Goal: Use online tool/utility

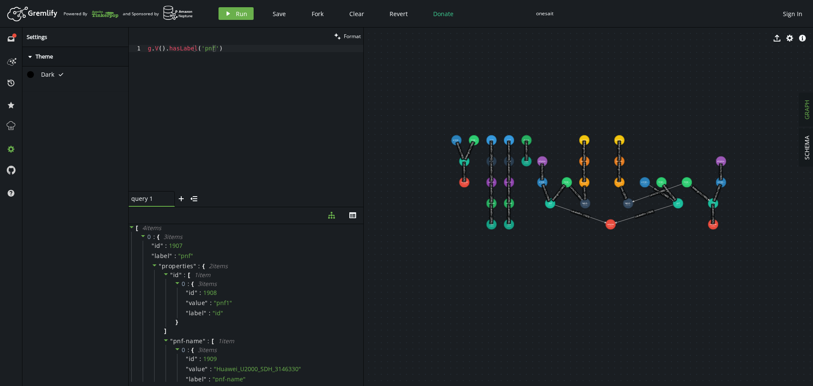
scroll to position [0, 1]
click at [789, 37] on icon "button" at bounding box center [789, 38] width 7 height 7
click at [371, 105] on icon "caret-right" at bounding box center [370, 104] width 7 height 7
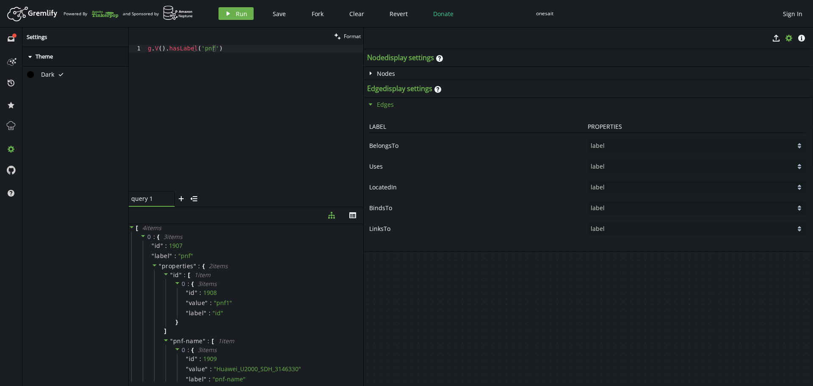
click at [371, 105] on icon "caret-down" at bounding box center [370, 104] width 7 height 7
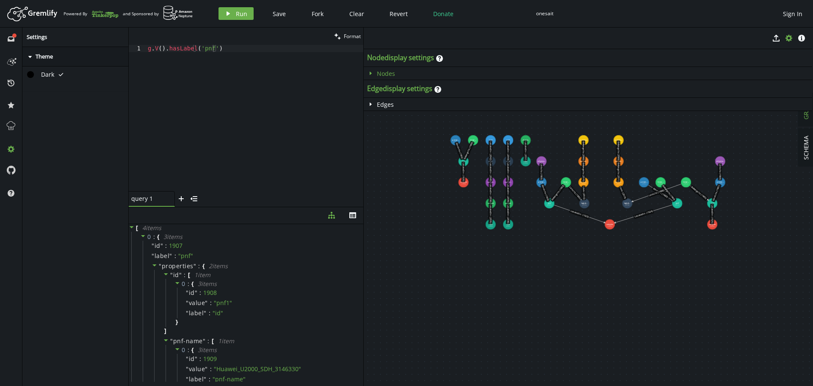
click at [371, 75] on icon "caret-right" at bounding box center [370, 73] width 7 height 7
select select "label"
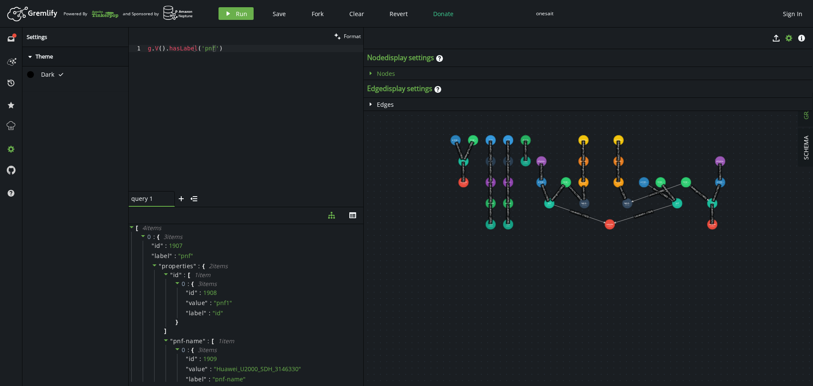
select select "label"
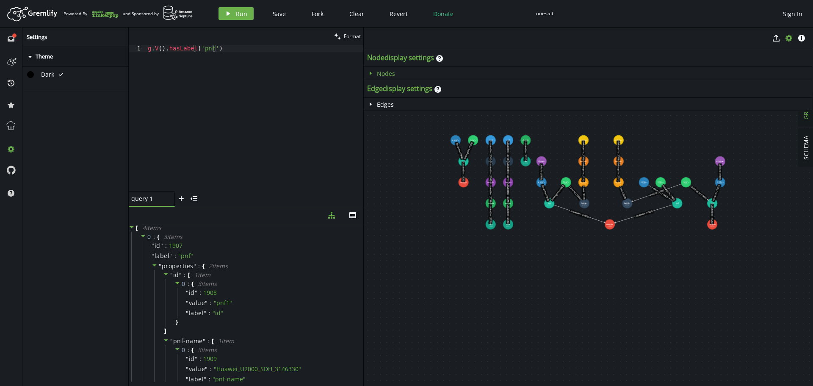
select select "label"
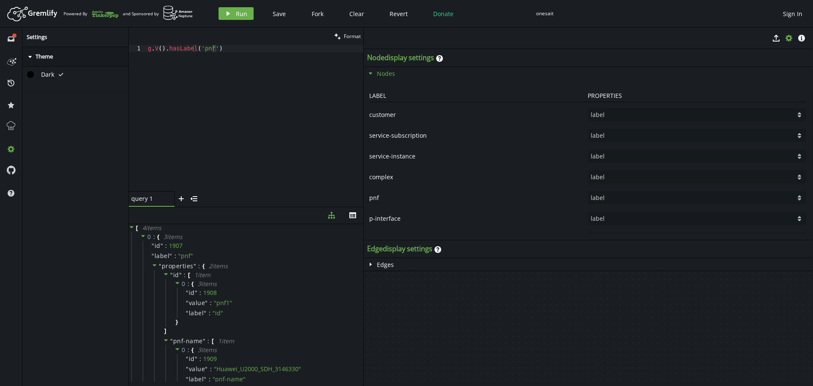
click at [371, 75] on icon "button" at bounding box center [370, 73] width 3 height 2
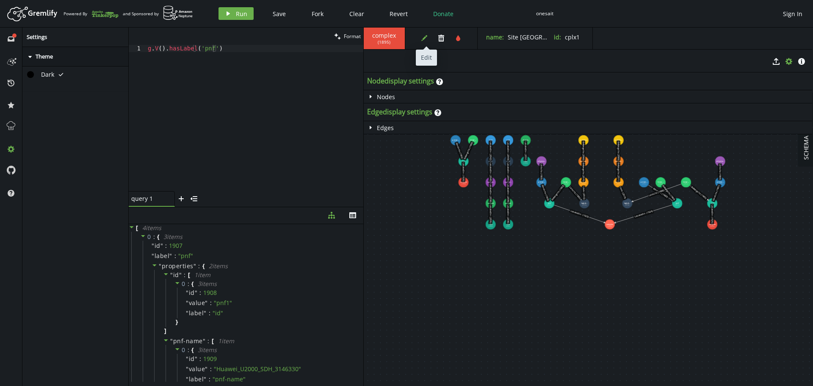
click at [420, 36] on button "edit" at bounding box center [424, 38] width 13 height 13
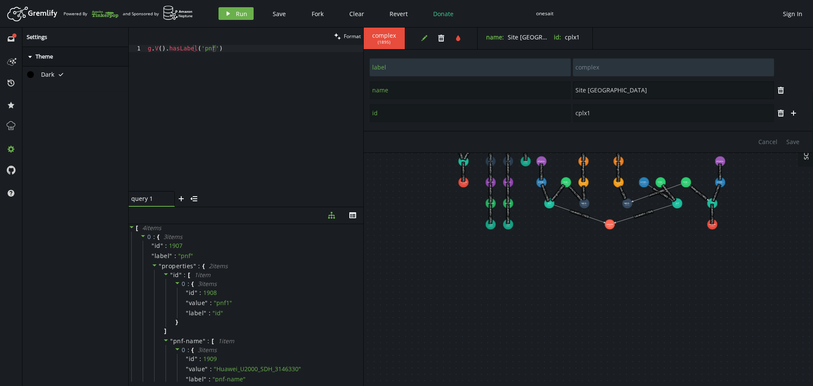
drag, startPoint x: 610, startPoint y: 92, endPoint x: 552, endPoint y: 83, distance: 58.8
click at [552, 83] on div "name Site [GEOGRAPHIC_DATA]" at bounding box center [571, 90] width 405 height 19
click at [204, 49] on div "g . V ( ) . hasLabel ( 'pnf' )" at bounding box center [254, 125] width 217 height 160
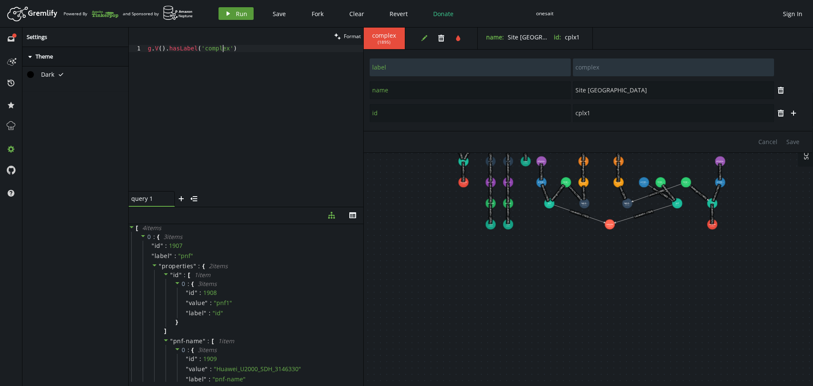
type textarea "g.V().hasLabel('complex')"
click at [236, 16] on span "Run" at bounding box center [241, 14] width 11 height 8
click at [329, 214] on icon "diagram-tree" at bounding box center [331, 215] width 7 height 7
click at [354, 215] on icon "button" at bounding box center [352, 215] width 7 height 6
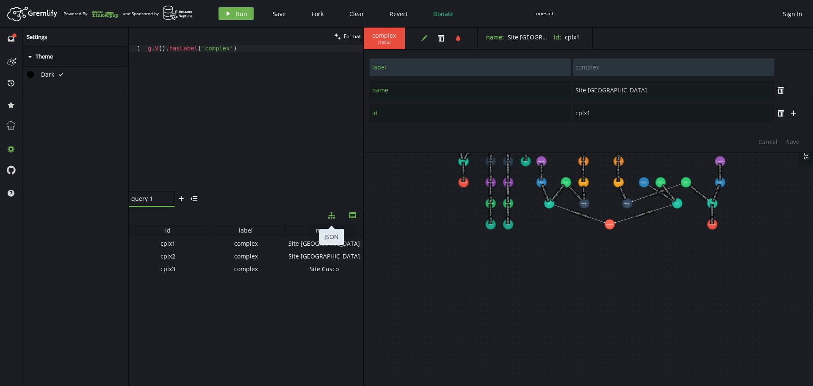
click at [329, 216] on icon "button" at bounding box center [331, 215] width 7 height 7
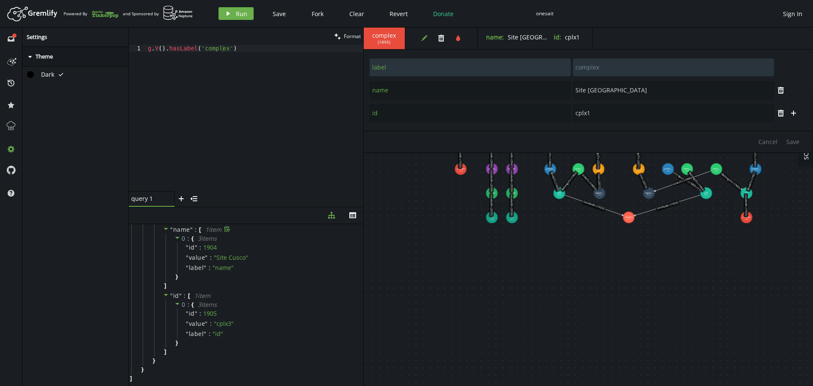
scroll to position [294, 0]
click at [180, 199] on icon "plus" at bounding box center [181, 198] width 7 height 7
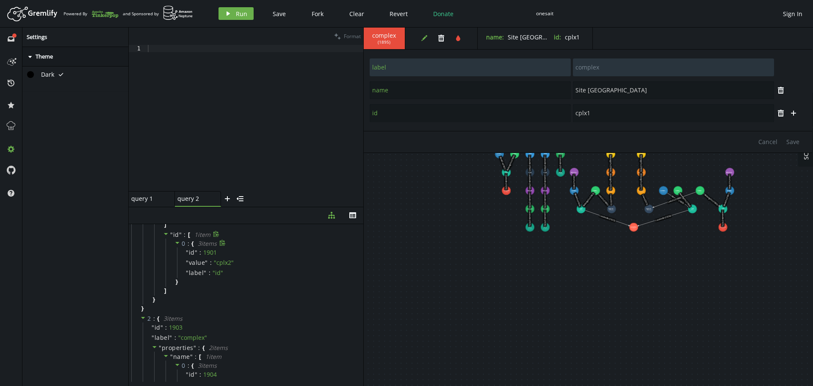
drag, startPoint x: 285, startPoint y: 250, endPoint x: 301, endPoint y: 280, distance: 34.5
click at [301, 280] on div "0 : { 3 item s " id " : 1901 " value " : " cplx2 " " label " : " id " }" at bounding box center [261, 262] width 191 height 48
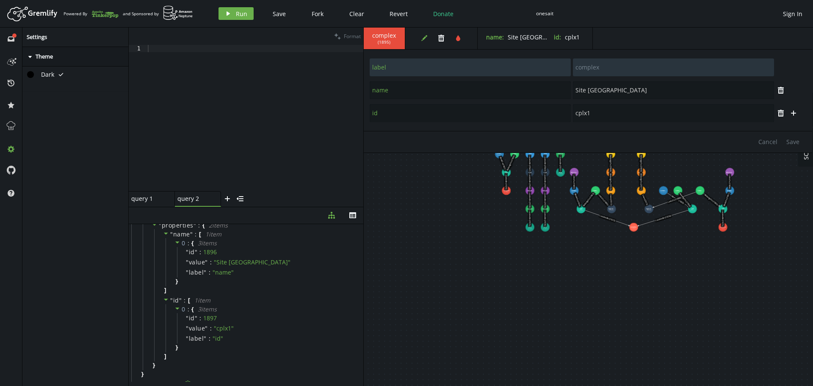
scroll to position [0, 0]
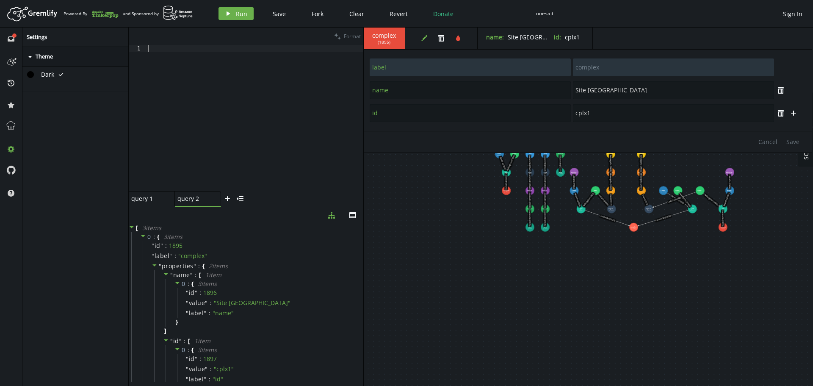
click at [213, 104] on div at bounding box center [254, 125] width 217 height 160
click at [159, 199] on div "query 1" at bounding box center [148, 199] width 34 height 8
type textarea "g.V().hasLabel('complex')"
drag, startPoint x: 244, startPoint y: 50, endPoint x: 116, endPoint y: 46, distance: 127.9
click at [116, 46] on div "full-circle inbox history star cog help Settings caret-right Theme Dark tick cl…" at bounding box center [406, 207] width 813 height 358
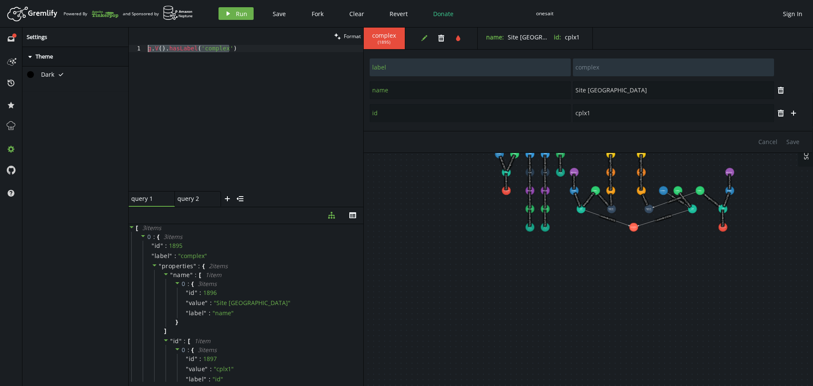
click at [199, 117] on div "g . V ( ) . hasLabel ( 'complex' )" at bounding box center [254, 118] width 217 height 146
drag, startPoint x: 241, startPoint y: 50, endPoint x: 99, endPoint y: 49, distance: 141.9
click at [100, 49] on div "full-circle inbox history star cog help Settings caret-right Theme Dark tick cl…" at bounding box center [406, 207] width 813 height 358
paste textarea
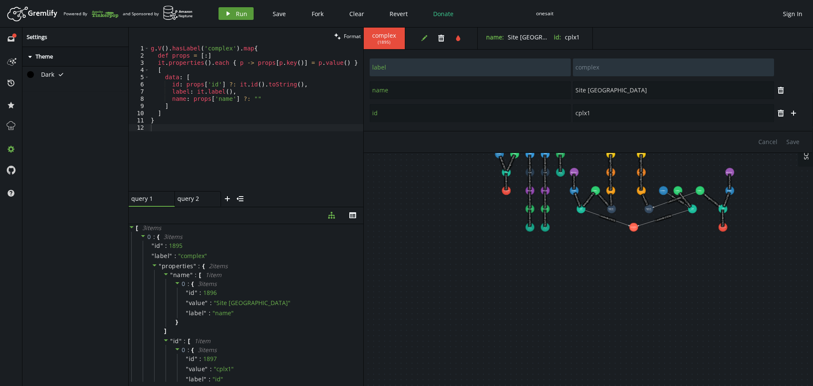
click at [239, 14] on span "Run" at bounding box center [241, 14] width 11 height 8
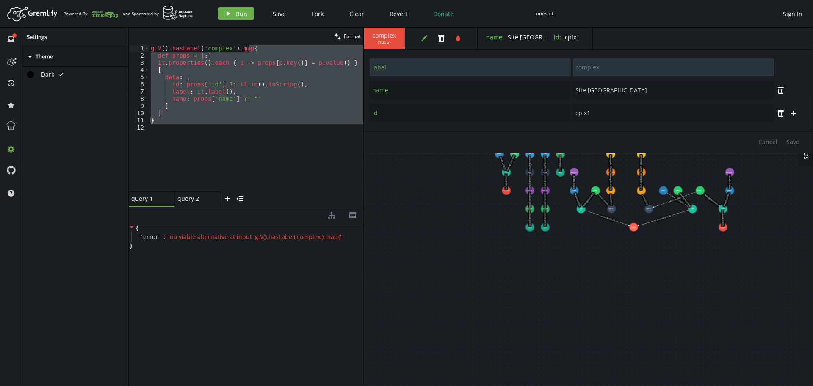
drag, startPoint x: 154, startPoint y: 118, endPoint x: 253, endPoint y: 50, distance: 119.4
click at [253, 50] on div "g . V ( ) . hasLabel ( 'complex' ) . map { def props = [ : ] it . properties ( …" at bounding box center [256, 125] width 214 height 160
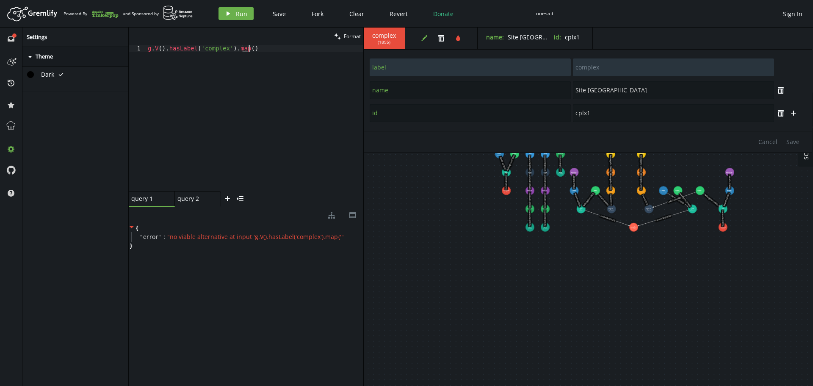
scroll to position [0, 100]
click at [240, 16] on span "Run" at bounding box center [241, 14] width 11 height 8
click at [258, 51] on div "g . V ( ) . hasLabel ( 'complex' ) . map ( )" at bounding box center [254, 125] width 217 height 160
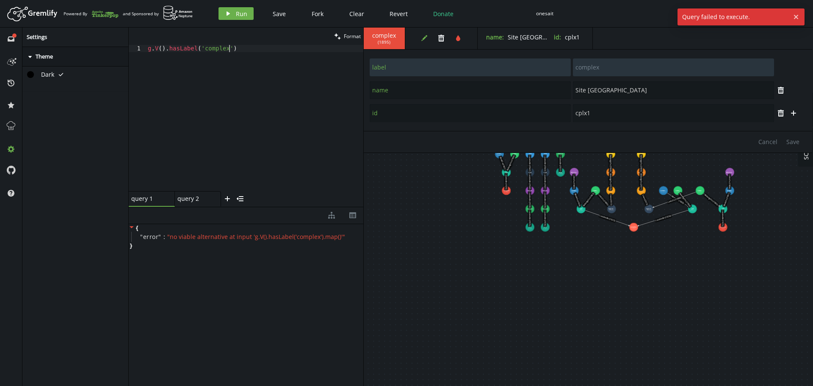
scroll to position [0, 81]
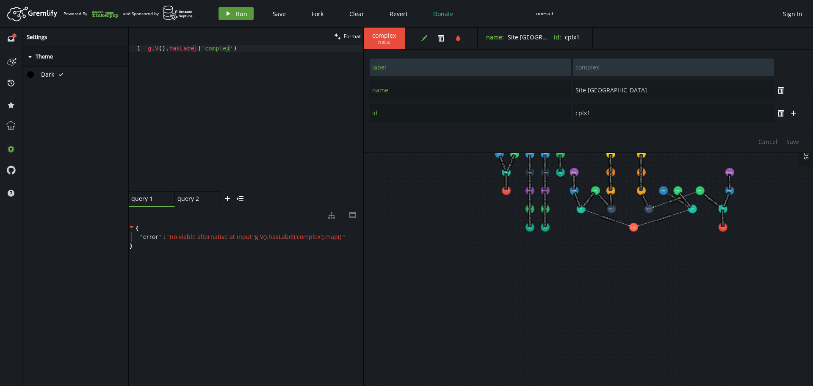
click at [232, 11] on button "play Run" at bounding box center [236, 13] width 35 height 13
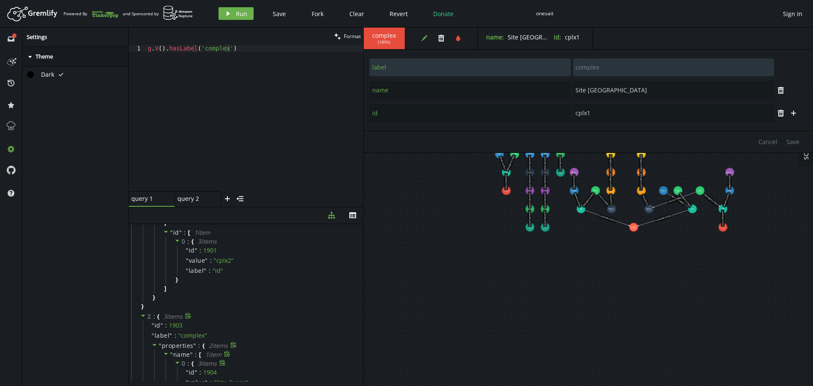
scroll to position [421, 0]
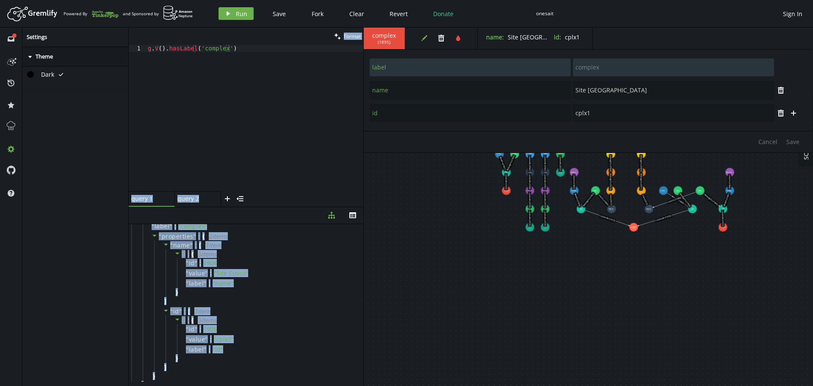
drag, startPoint x: 138, startPoint y: 378, endPoint x: 115, endPoint y: 229, distance: 150.5
click at [115, 229] on div "full-circle inbox history star cog help Settings caret-right Theme Dark tick cl…" at bounding box center [406, 207] width 813 height 358
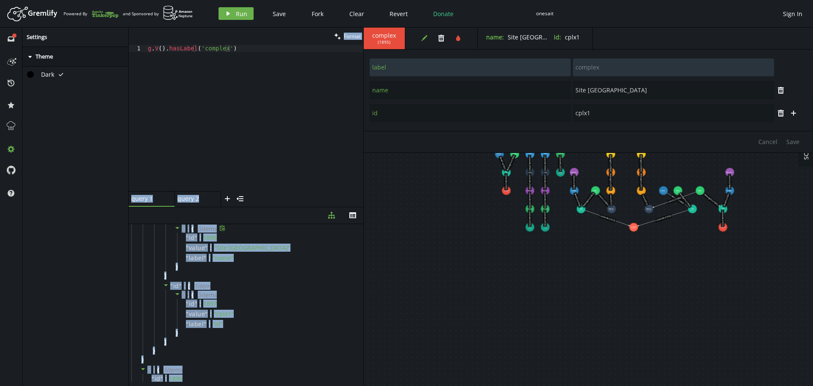
scroll to position [0, 0]
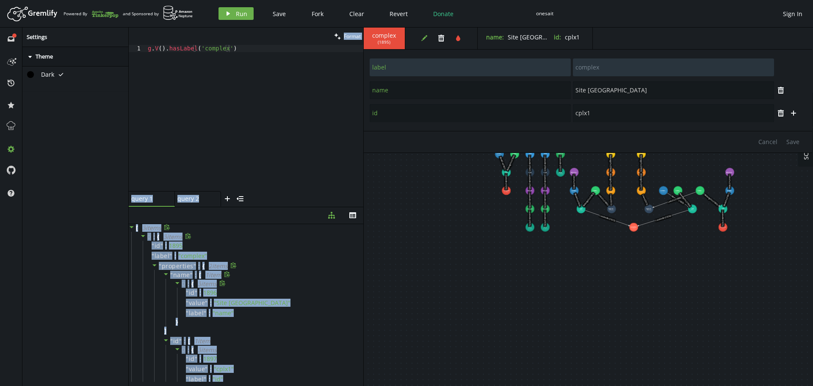
click at [296, 282] on div "0 : { 3 item s " id " : 1896 " value " : " Site Lima " " label " : " name " }" at bounding box center [261, 303] width 191 height 48
click at [287, 256] on div "" label " : " complex "" at bounding box center [252, 256] width 219 height 10
click at [296, 246] on div "" id " : 1895" at bounding box center [252, 246] width 219 height 10
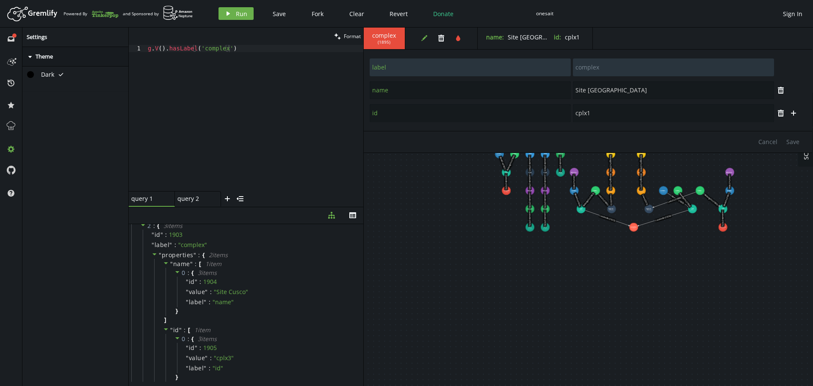
scroll to position [421, 0]
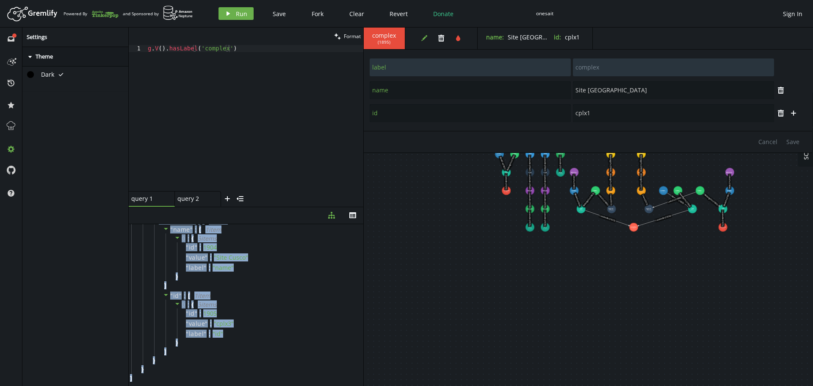
drag, startPoint x: 132, startPoint y: 228, endPoint x: 135, endPoint y: 380, distance: 152.1
click at [135, 380] on div "[ 3 item s 0 : { 3 item s " id " : 1895 " label " : " complex " " properties " …" at bounding box center [246, 92] width 235 height 579
copy div "[ 3 item s 0 : { 3 item s " id " : 1895 " label " : " complex " " properties " …"
click at [321, 264] on div "" label " : " name "" at bounding box center [266, 268] width 178 height 10
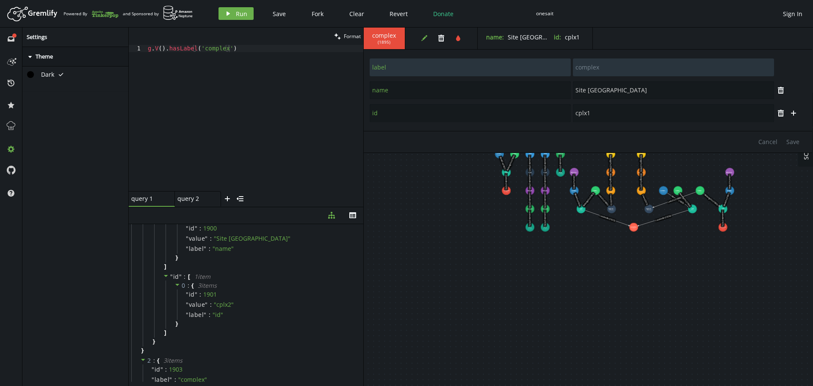
scroll to position [168, 0]
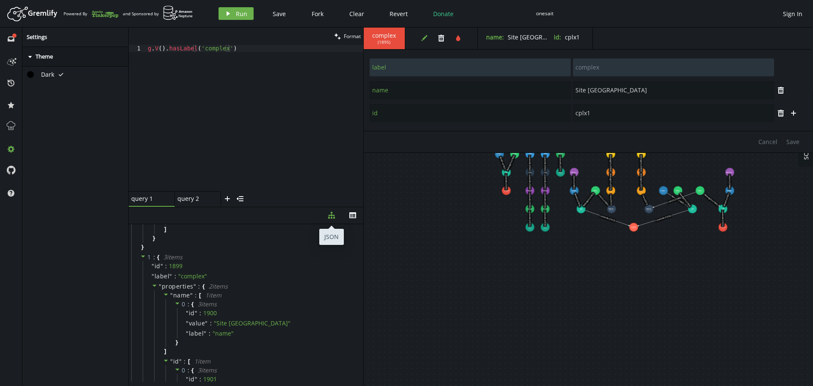
click at [329, 215] on icon "button" at bounding box center [331, 215] width 7 height 7
click at [329, 217] on icon "button" at bounding box center [331, 215] width 7 height 7
click at [355, 216] on icon "th" at bounding box center [352, 215] width 7 height 7
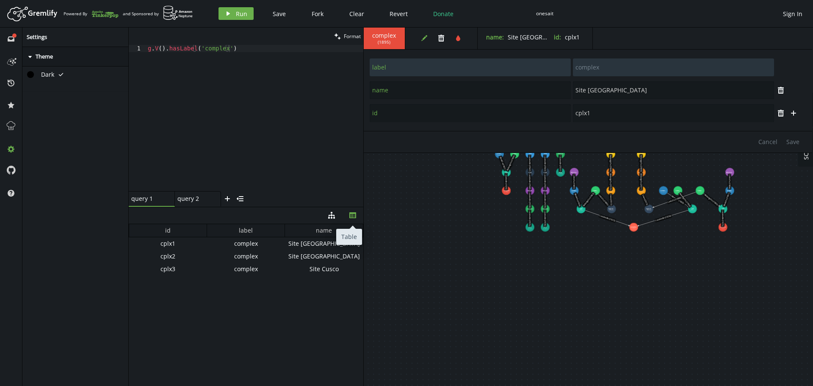
scroll to position [0, 0]
click at [355, 216] on icon "th" at bounding box center [352, 215] width 7 height 7
click at [332, 218] on icon "button" at bounding box center [331, 215] width 7 height 7
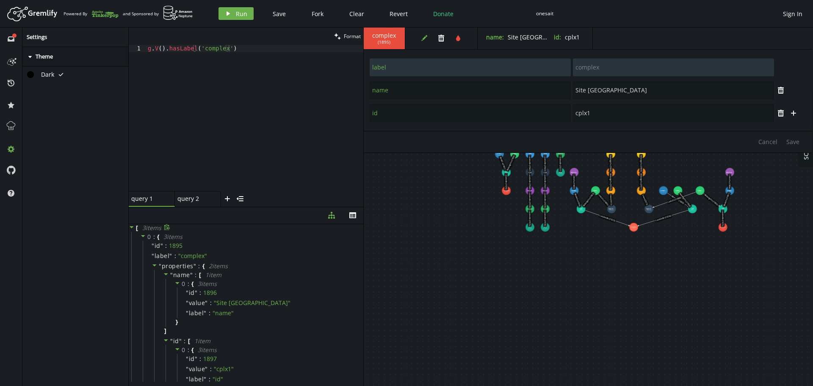
click at [168, 229] on icon at bounding box center [167, 227] width 6 height 6
click at [268, 51] on div "g . V ( ) . hasLabel ( 'complex' )" at bounding box center [254, 125] width 217 height 160
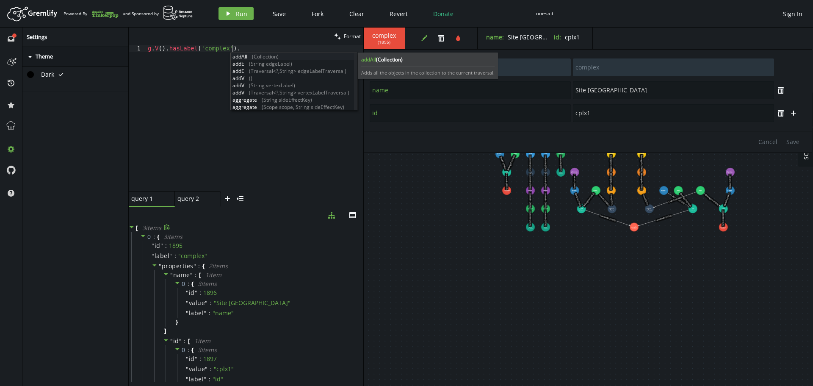
scroll to position [0, 87]
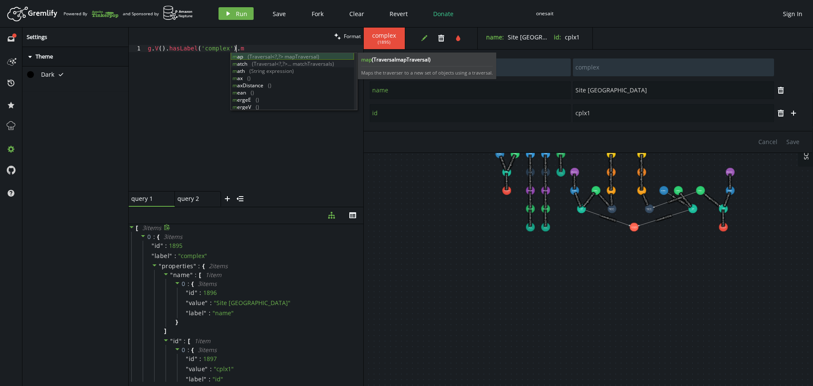
click at [259, 57] on div "m ap (Traversal<?,?> mapTraversal) m atch (Traversal<?,?>... matchTraversals) m…" at bounding box center [292, 89] width 123 height 72
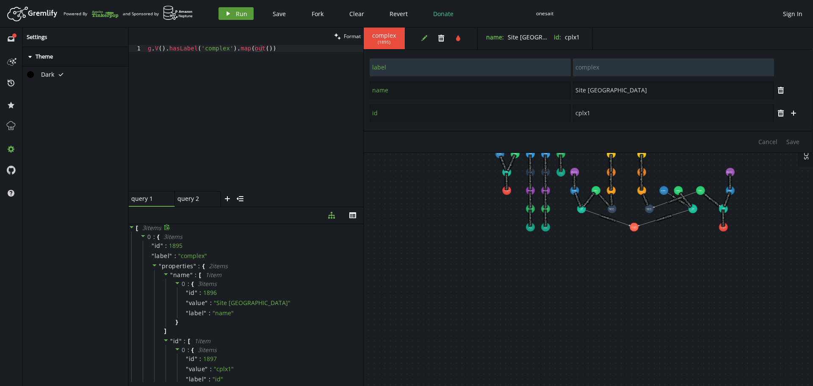
click at [237, 15] on span "Run" at bounding box center [241, 14] width 11 height 8
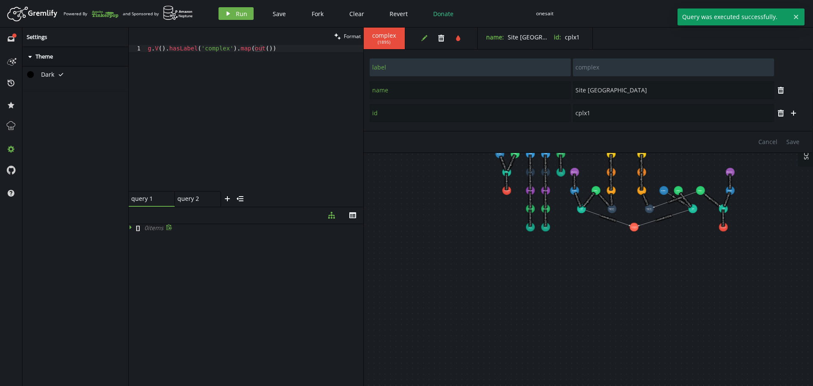
click at [129, 228] on icon at bounding box center [132, 227] width 6 height 6
click at [132, 229] on icon at bounding box center [132, 227] width 6 height 6
click at [280, 48] on div "g . V ( ) . hasLabel ( 'complex' ) . map ( out ( ))" at bounding box center [254, 125] width 217 height 160
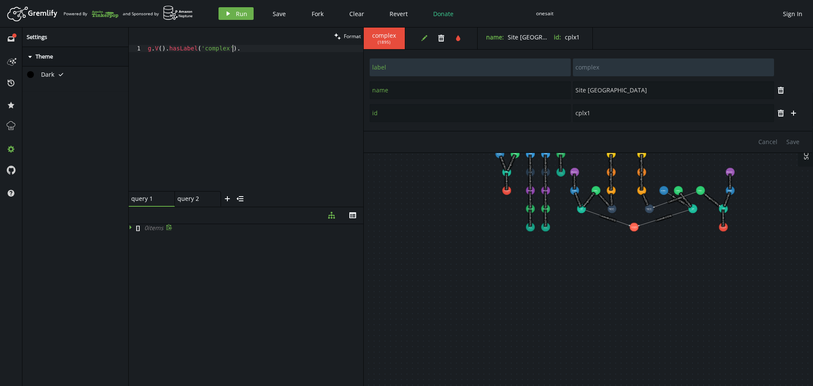
type textarea "g.V().hasLabel('complex')"
click at [229, 17] on button "play Run" at bounding box center [236, 13] width 35 height 13
click at [129, 228] on icon at bounding box center [132, 227] width 6 height 6
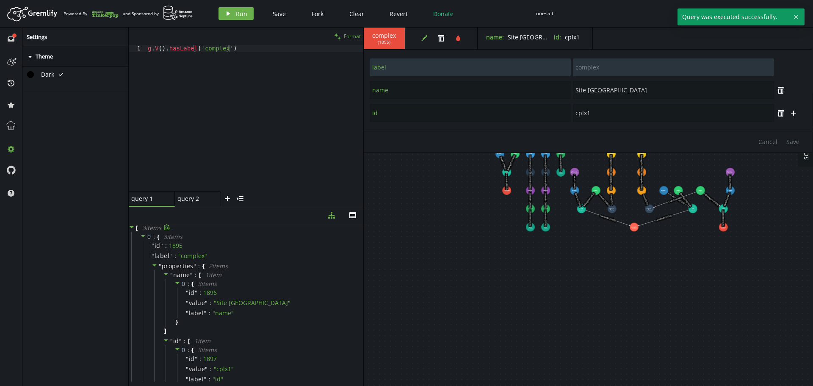
click at [343, 36] on button "clean Format" at bounding box center [348, 36] width 32 height 17
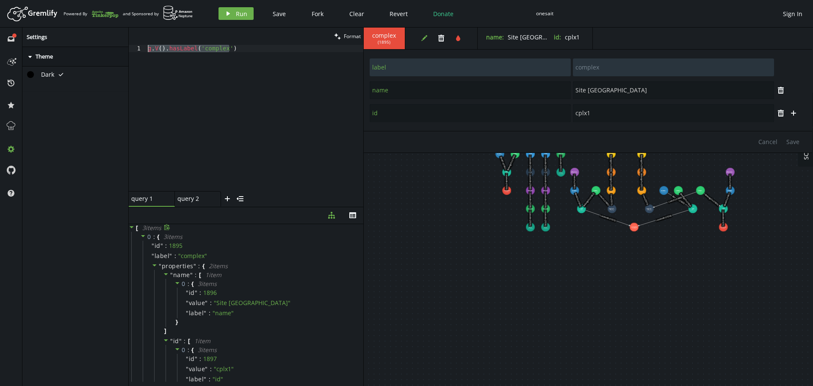
drag, startPoint x: 233, startPoint y: 52, endPoint x: 100, endPoint y: 47, distance: 133.0
click at [100, 47] on div "full-circle inbox history star cog help Settings caret-right Theme Dark tick cl…" at bounding box center [406, 207] width 813 height 358
paste textarea
click at [244, 13] on span "Run" at bounding box center [241, 14] width 11 height 8
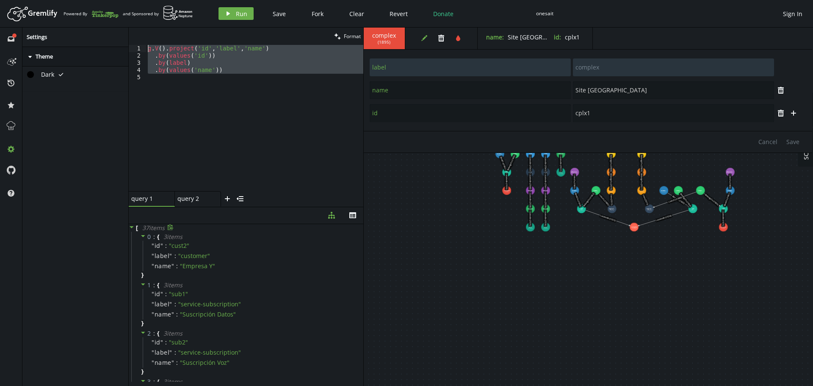
drag, startPoint x: 187, startPoint y: 80, endPoint x: 98, endPoint y: 23, distance: 106.1
click at [99, 23] on div "Artboard Created with Sketch. Powered By and Sponsored by play Run Save Fork Cl…" at bounding box center [406, 193] width 813 height 386
type textarea "g.V().project('id','label','name') .by(values('id'))"
paste textarea
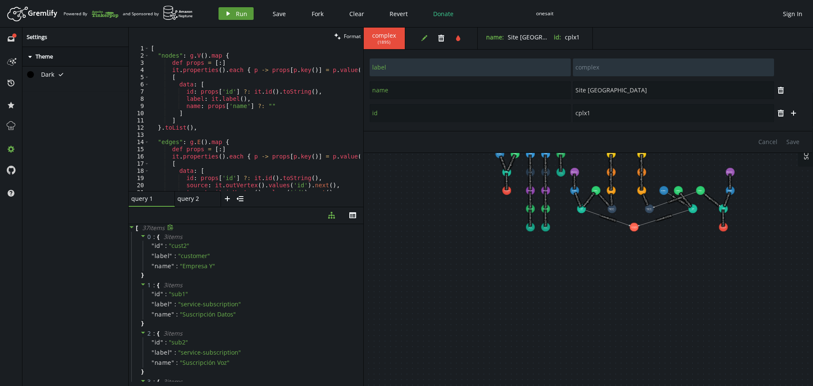
click at [241, 15] on span "Run" at bounding box center [241, 14] width 11 height 8
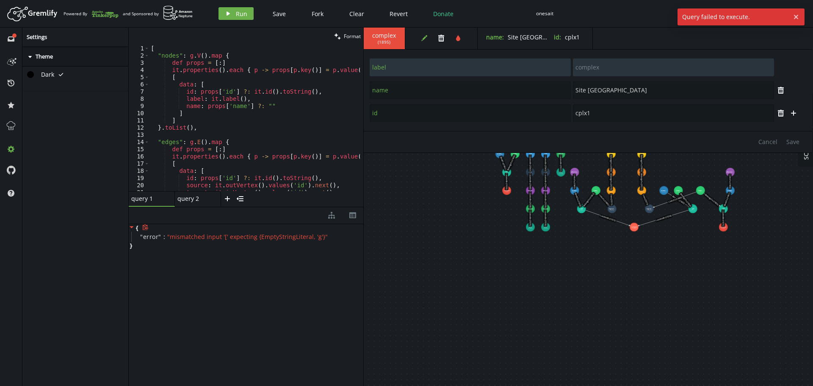
click at [144, 229] on icon at bounding box center [145, 227] width 6 height 6
click at [259, 128] on div "[ "nodes" : g . V ( ) . map { def props = [ : ] it . properties ( ) . each { p …" at bounding box center [254, 125] width 211 height 160
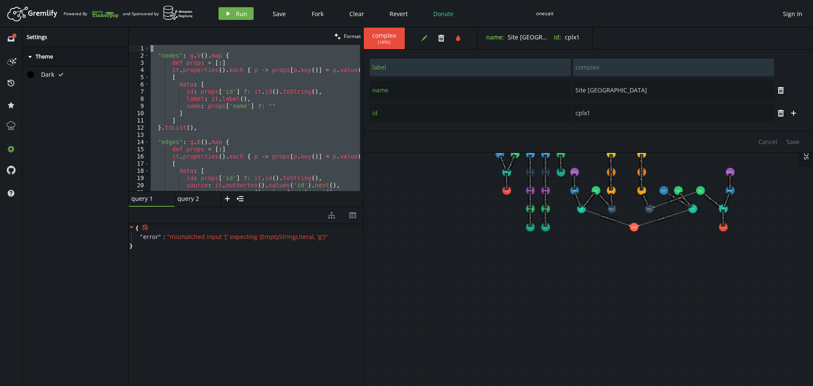
drag, startPoint x: 165, startPoint y: 183, endPoint x: 116, endPoint y: -13, distance: 202.0
click at [116, 0] on html "Artboard Created with Sketch. Powered By and Sponsored by play Run Save Fork Cl…" at bounding box center [406, 193] width 813 height 386
type textarea "[ "nodes": g.V().map {"
paste textarea
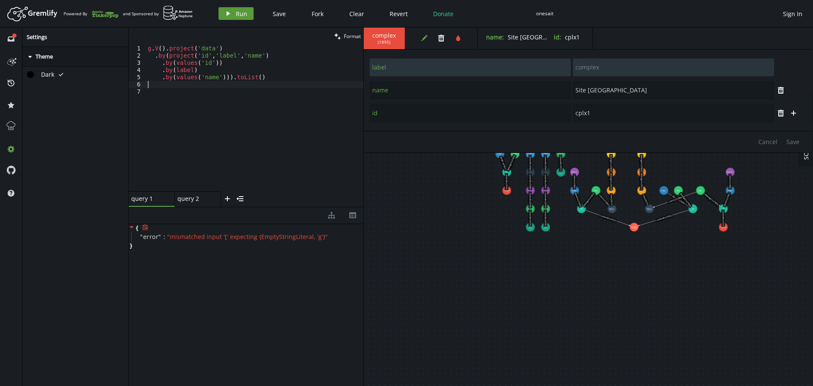
click at [241, 16] on span "Run" at bounding box center [241, 14] width 11 height 8
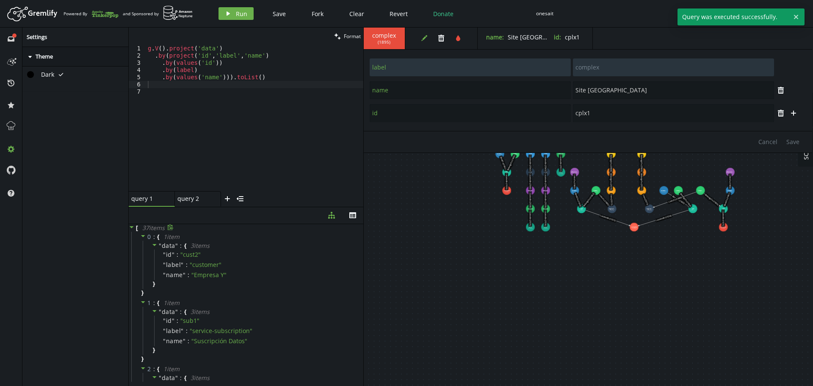
click at [171, 227] on icon at bounding box center [170, 227] width 6 height 6
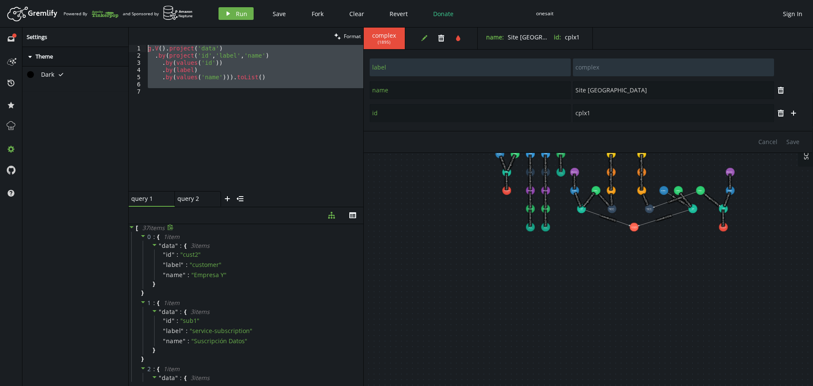
drag, startPoint x: 171, startPoint y: 99, endPoint x: 98, endPoint y: 17, distance: 109.8
click at [99, 17] on div "Artboard Created with Sketch. Powered By and Sponsored by play Run Save Fork Cl…" at bounding box center [406, 193] width 813 height 386
type textarea "g.V().project('data') .by(project('id','label','name')"
paste textarea
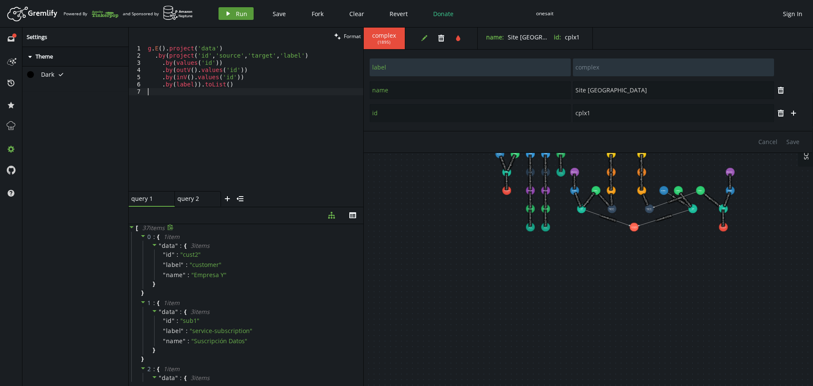
click at [239, 15] on span "Run" at bounding box center [241, 14] width 11 height 8
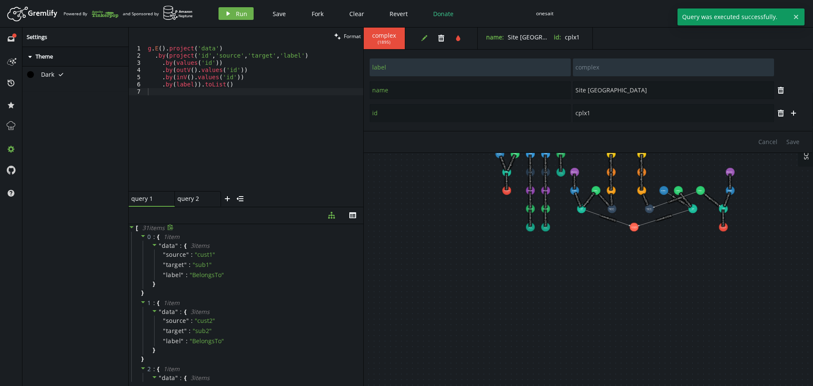
click at [171, 228] on icon at bounding box center [171, 227] width 6 height 6
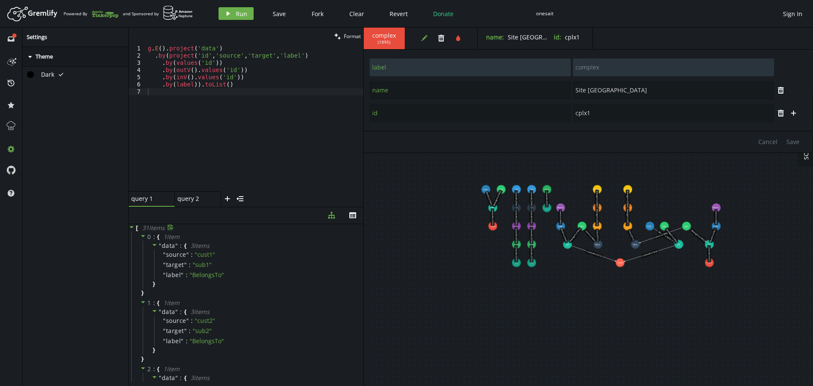
drag, startPoint x: 470, startPoint y: 250, endPoint x: 456, endPoint y: 286, distance: 38.2
